Goal: Transaction & Acquisition: Purchase product/service

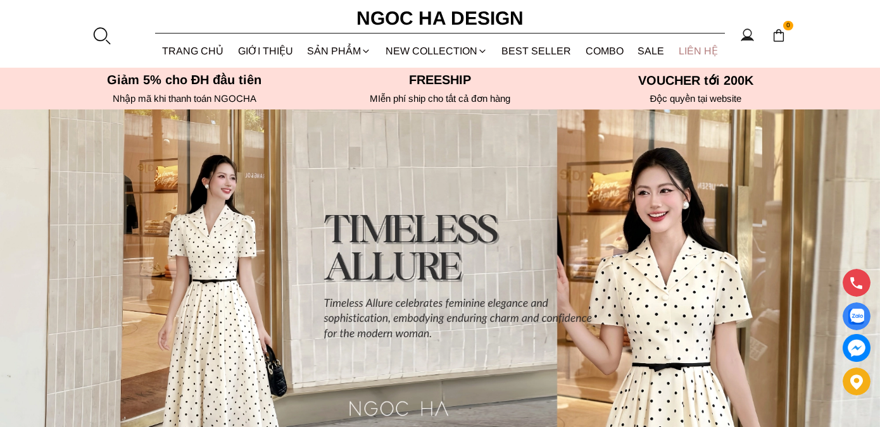
click at [703, 49] on link "LIÊN HỆ" at bounding box center [698, 51] width 54 height 34
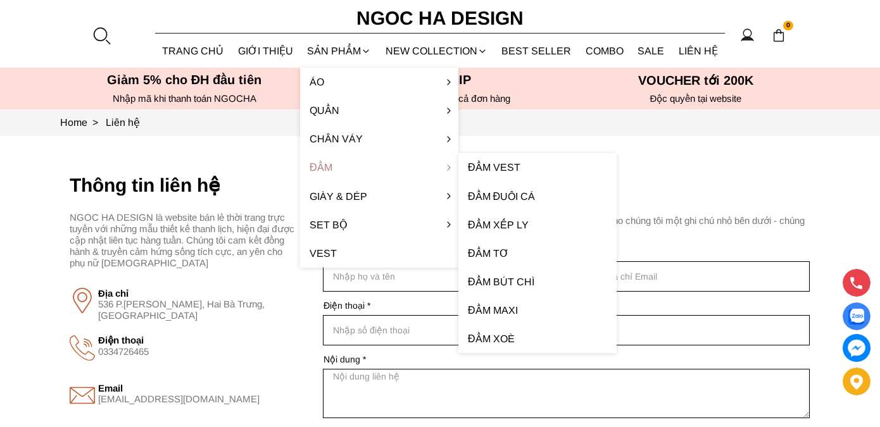
click at [322, 167] on link "Đầm" at bounding box center [379, 167] width 158 height 28
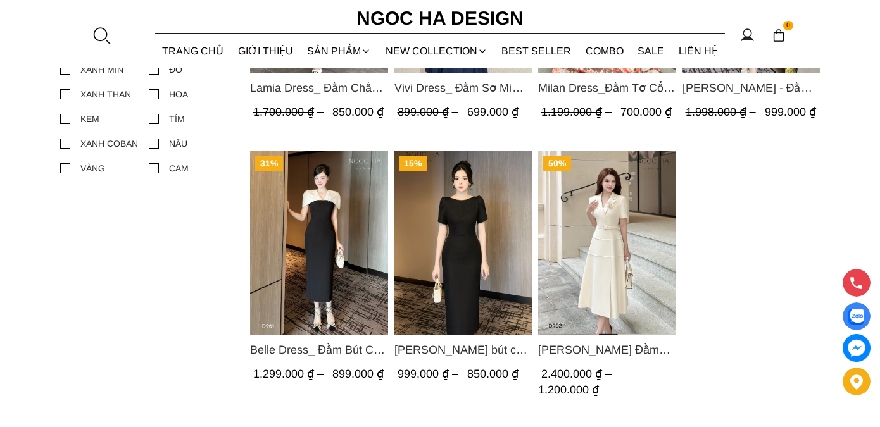
scroll to position [812, 0]
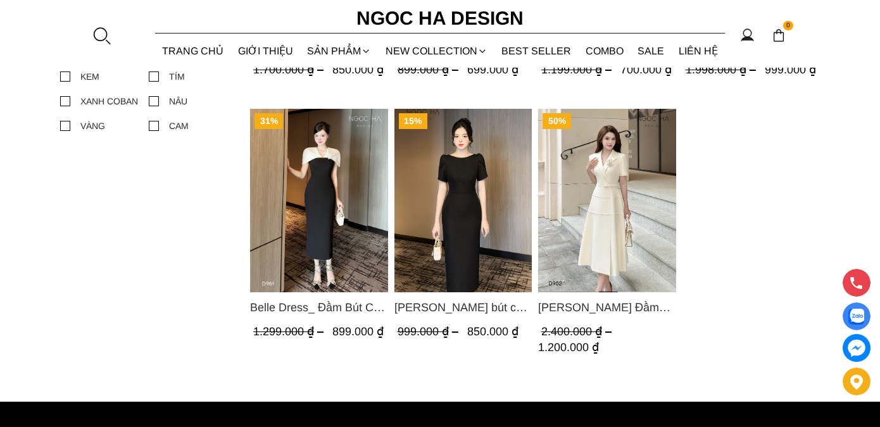
click at [597, 221] on img "Product image - Louisa Dress_ Đầm Cổ Vest Cài Hoa Tùng May Gân Nổi Kèm Đai Màu …" at bounding box center [607, 200] width 138 height 184
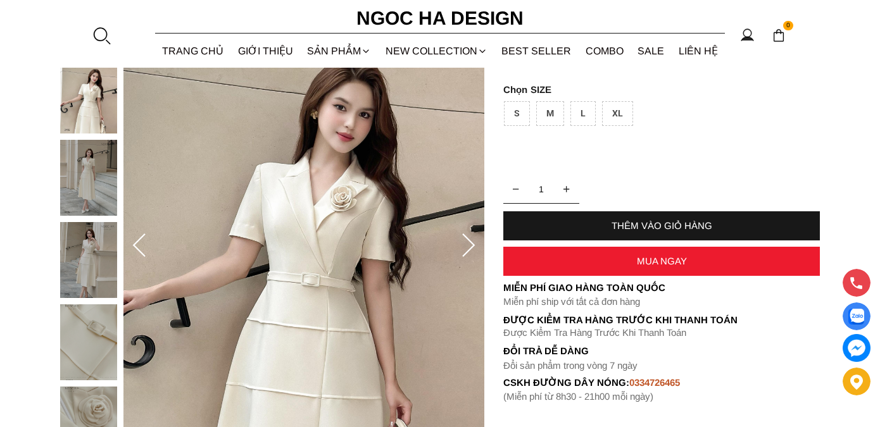
scroll to position [168, 0]
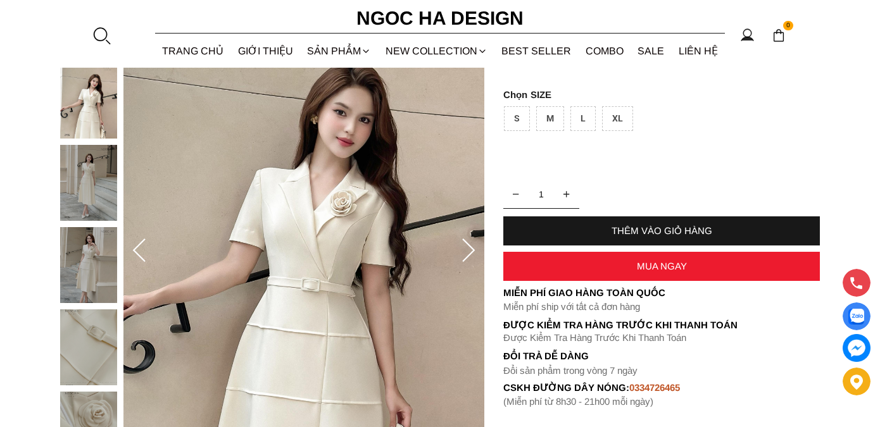
click at [468, 244] on icon at bounding box center [468, 250] width 13 height 23
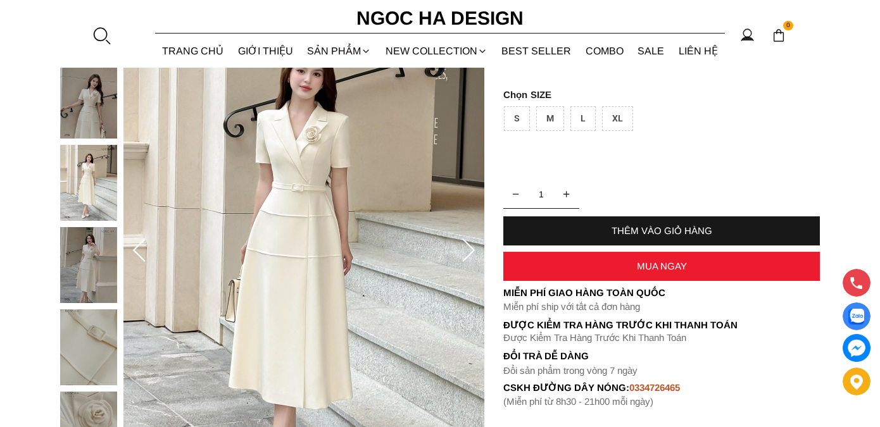
click at [468, 244] on icon at bounding box center [468, 250] width 13 height 23
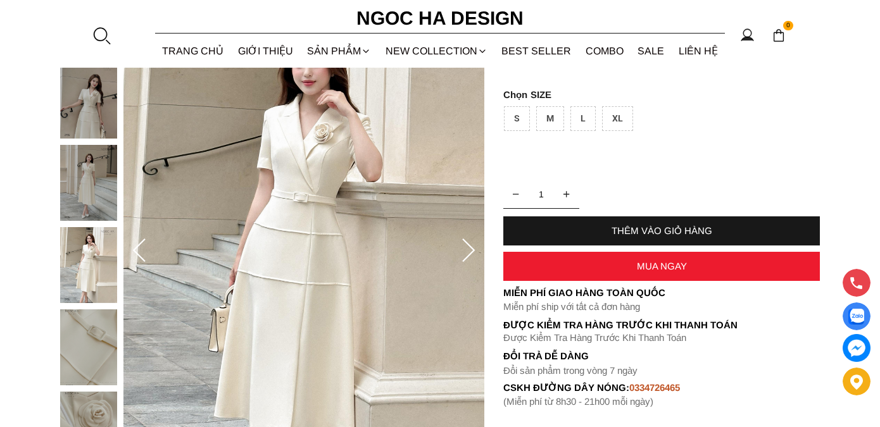
click at [468, 245] on icon at bounding box center [468, 251] width 25 height 25
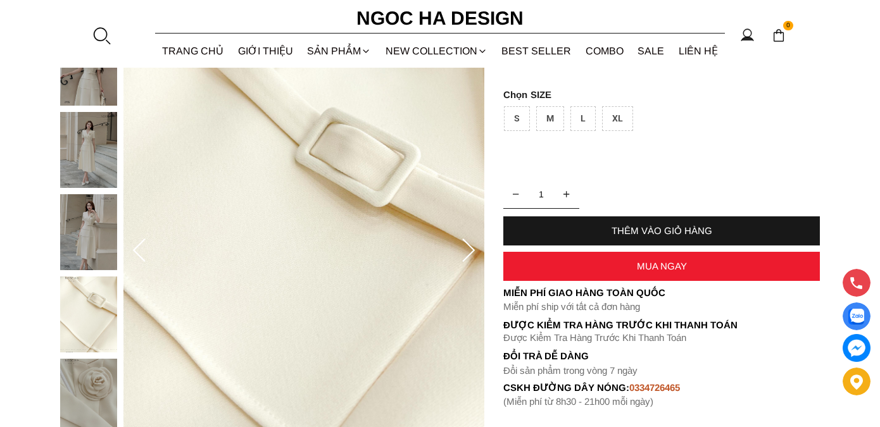
click at [470, 249] on icon at bounding box center [468, 251] width 25 height 25
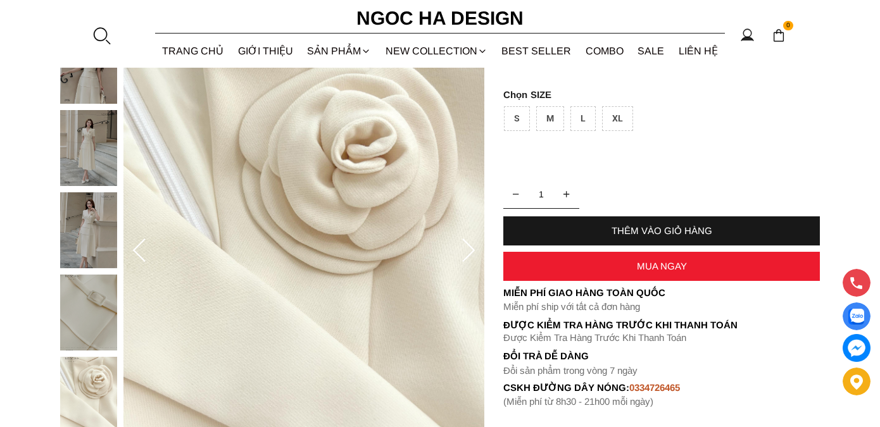
click at [470, 249] on icon at bounding box center [468, 251] width 25 height 25
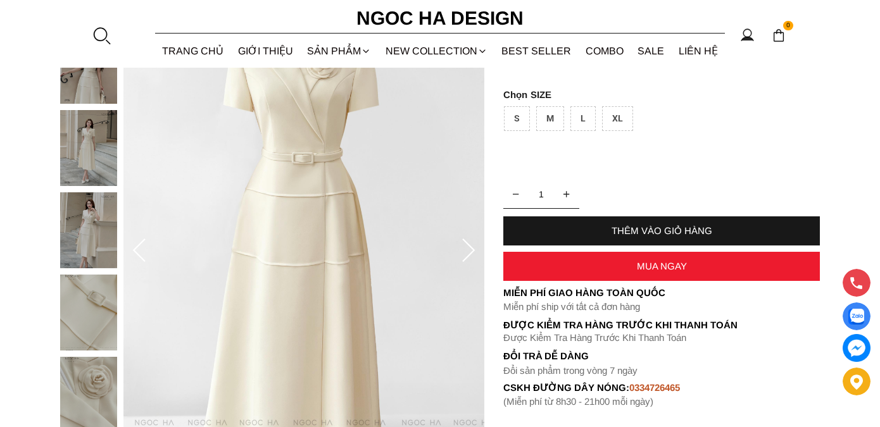
click at [470, 249] on icon at bounding box center [468, 251] width 25 height 25
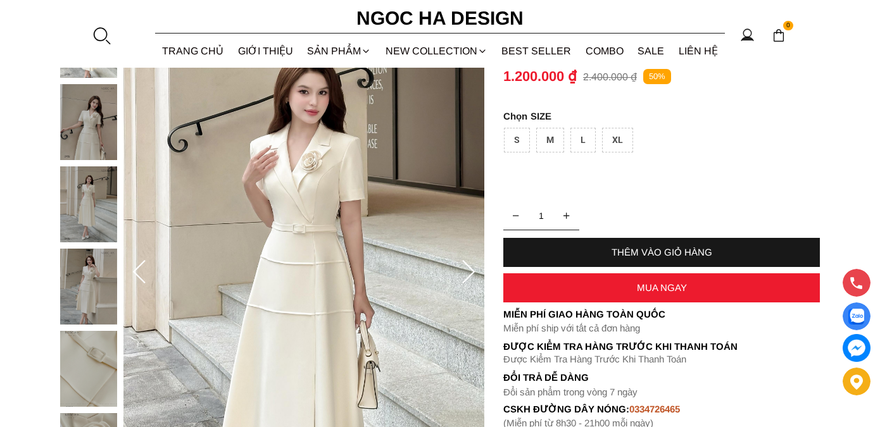
scroll to position [0, 0]
